Goal: Task Accomplishment & Management: Manage account settings

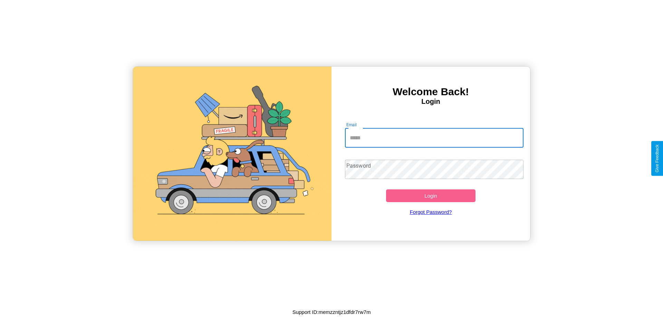
click at [434, 138] on input "Email" at bounding box center [434, 137] width 179 height 19
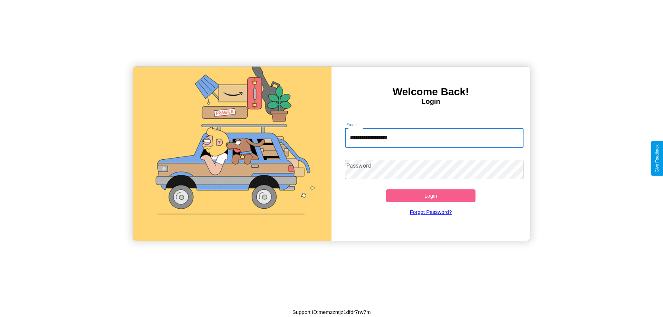
type input "**********"
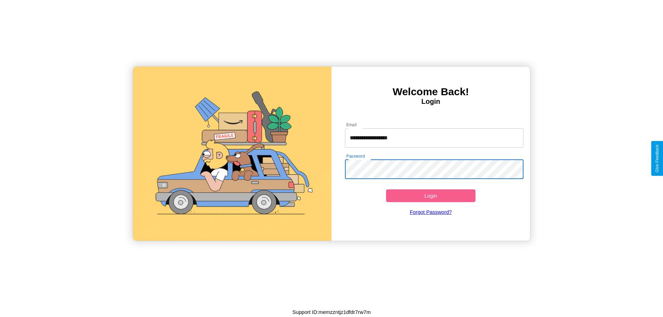
click at [430, 196] on button "Login" at bounding box center [430, 195] width 89 height 13
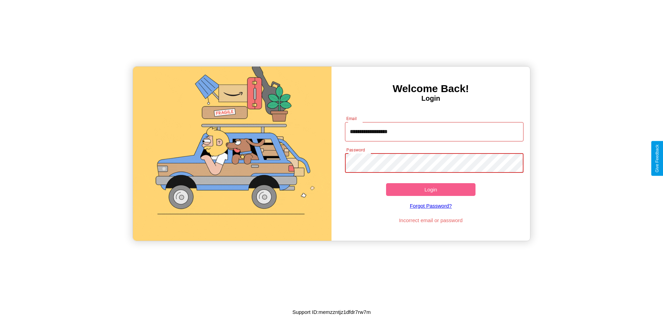
click at [430, 189] on button "Login" at bounding box center [430, 189] width 89 height 13
